Goal: Contribute content: Add original content to the website for others to see

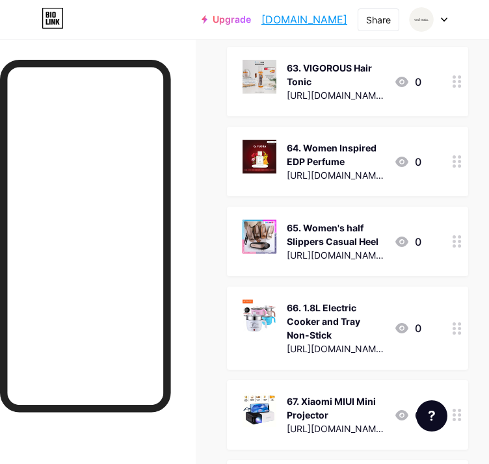
scroll to position [5016, 0]
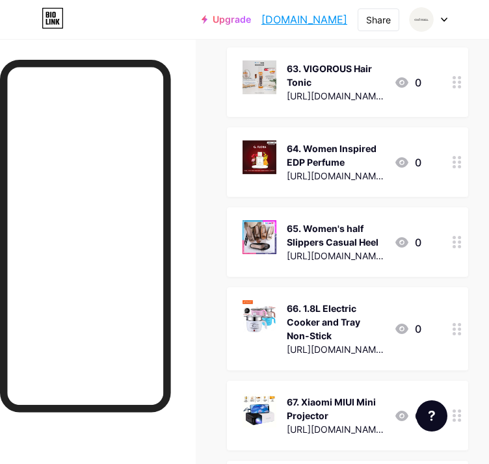
drag, startPoint x: 338, startPoint y: 282, endPoint x: 306, endPoint y: 262, distance: 37.9
type textarea "[PERSON_NAME] Mini Projector"
click at [306, 394] on div "67. Xiaomi MIUI Mini Projector [URL][DOMAIN_NAME]" at bounding box center [334, 416] width 97 height 44
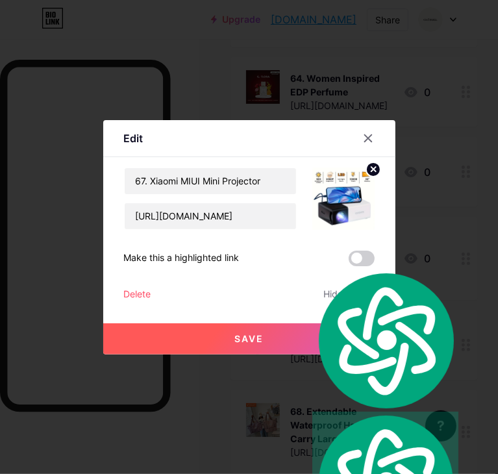
copy div "[PERSON_NAME] Mini Projector"
click at [363, 133] on icon at bounding box center [368, 138] width 10 height 10
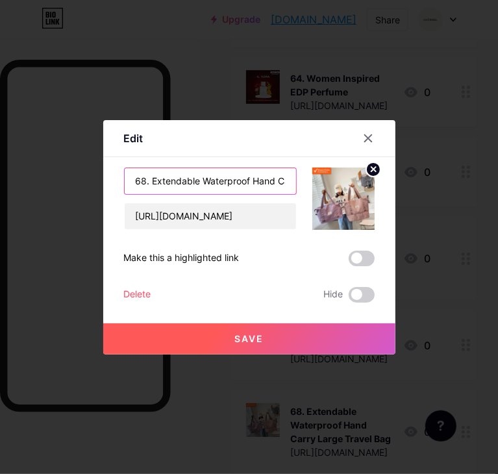
click at [247, 182] on input "68. Extendable Waterproof Hand Carry Large Travel Bag" at bounding box center [211, 181] width 172 height 26
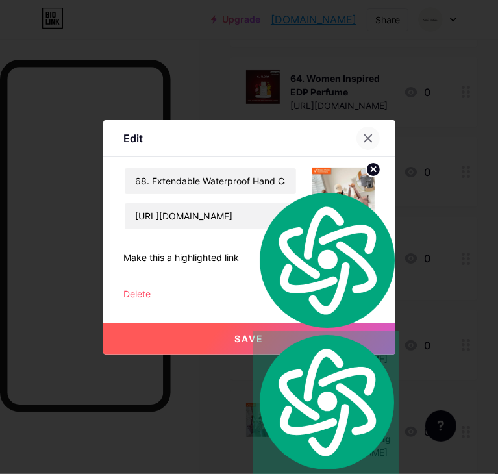
click at [360, 128] on div at bounding box center [368, 138] width 23 height 23
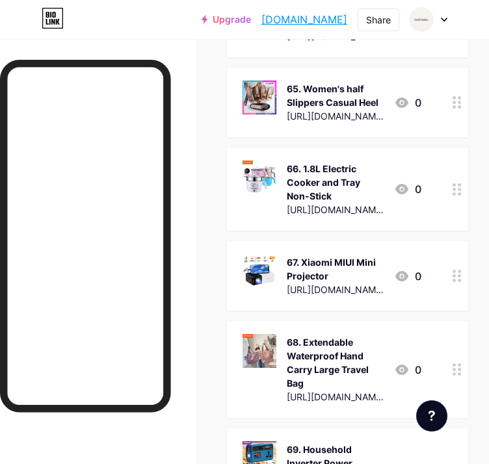
scroll to position [5162, 0]
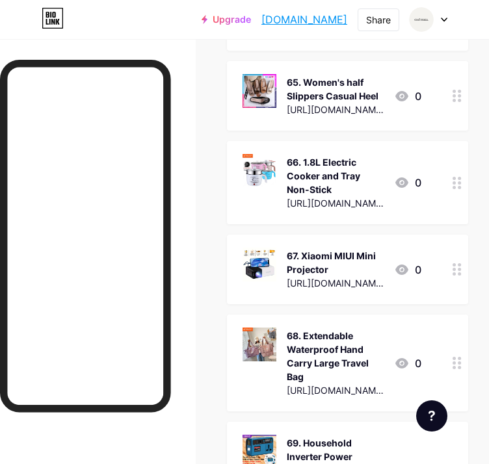
click at [366, 436] on div "69. Household Inverter Power Converter 21V to 220V" at bounding box center [334, 463] width 97 height 55
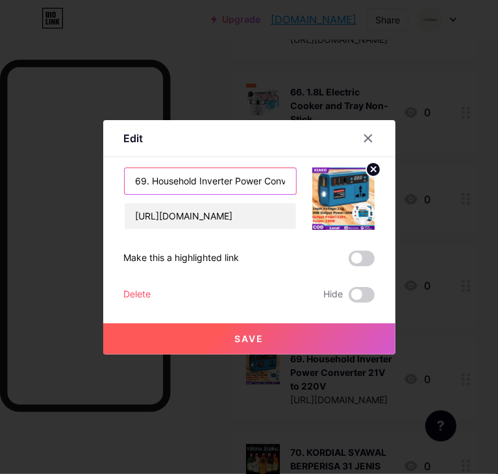
click at [262, 173] on input "69. Household Inverter Power Converter 21V to 220V" at bounding box center [211, 181] width 172 height 26
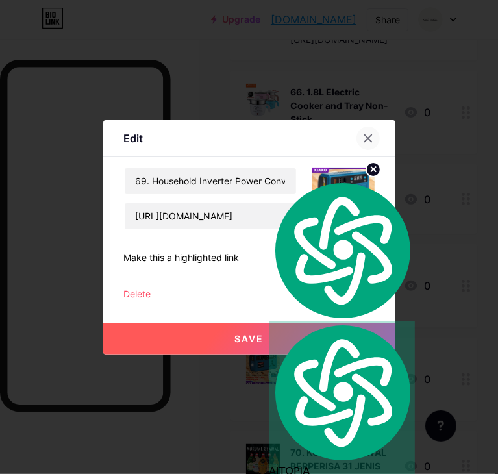
click at [364, 133] on icon at bounding box center [368, 138] width 10 height 10
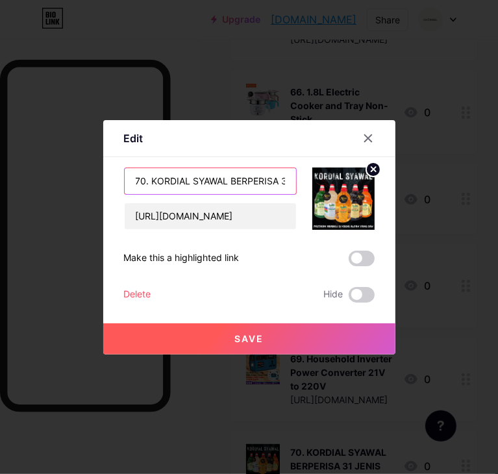
click at [249, 173] on input "70. KORDIAL SYAWAL BERPERISA 31 JENIS" at bounding box center [211, 181] width 172 height 26
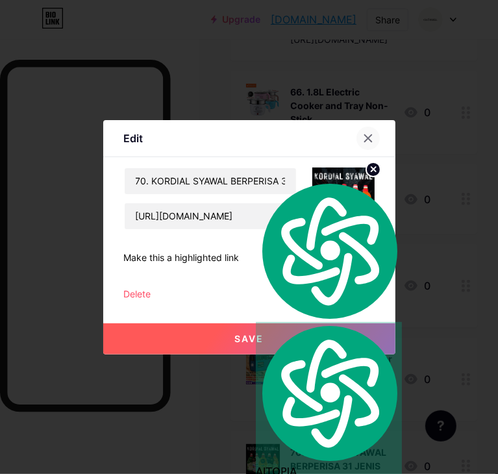
click at [366, 132] on div at bounding box center [368, 138] width 23 height 23
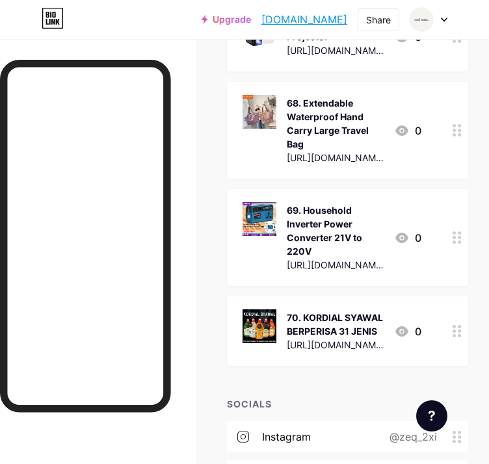
scroll to position [5433, 0]
